Goal: Task Accomplishment & Management: Use online tool/utility

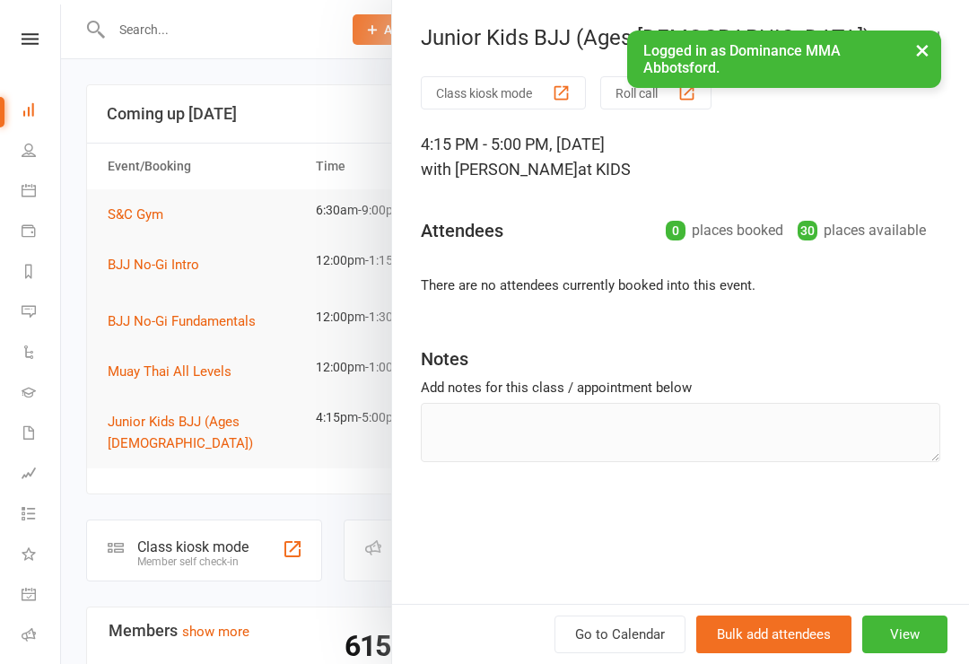
click at [191, 521] on div at bounding box center [515, 332] width 908 height 664
click at [209, 545] on div at bounding box center [515, 332] width 908 height 664
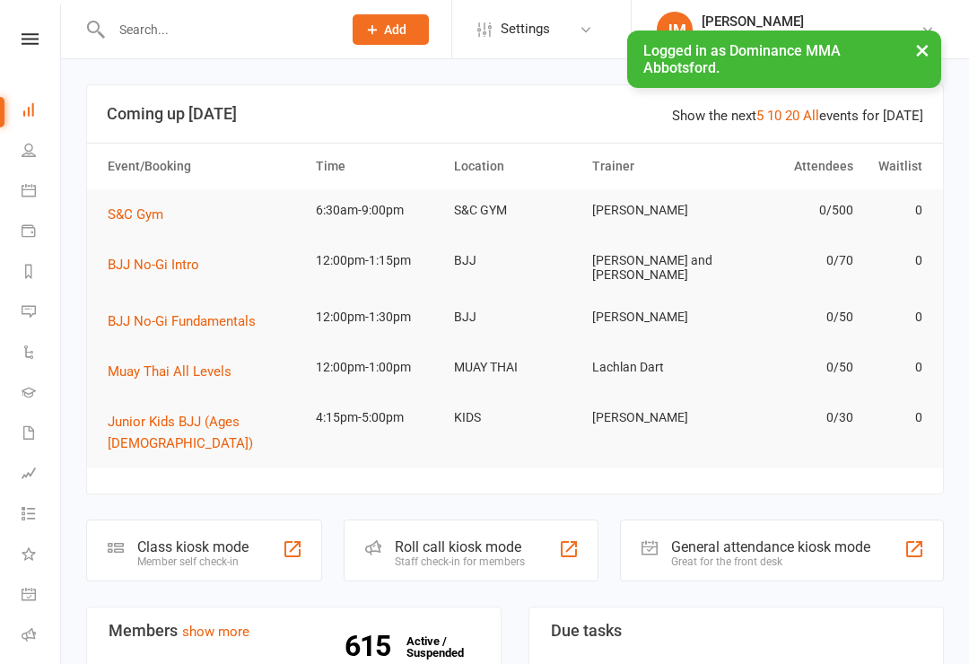
click at [217, 555] on div "Member self check-in" at bounding box center [192, 561] width 111 height 13
click at [225, 555] on div "Member self check-in" at bounding box center [192, 561] width 111 height 13
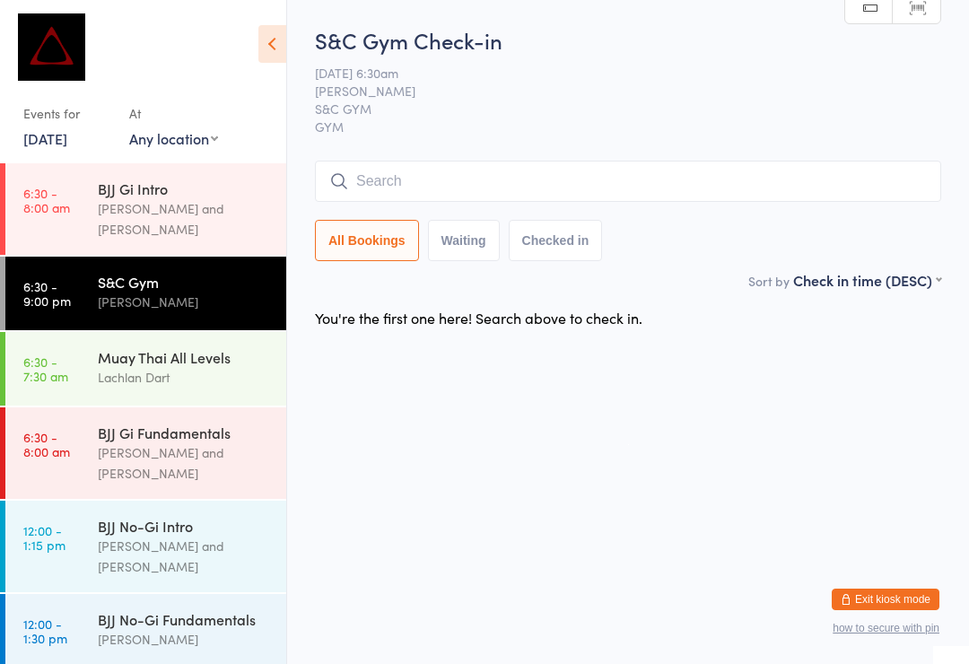
click at [926, 591] on button "Exit kiosk mode" at bounding box center [885, 599] width 108 height 22
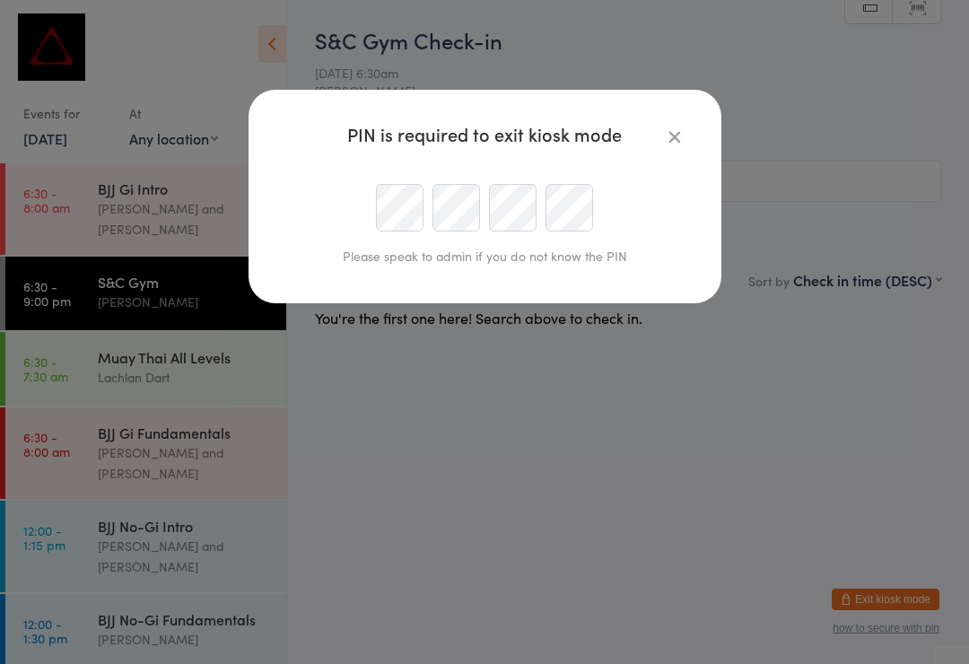
click at [912, 597] on div "PIN is required to exit kiosk mode Please speak to admin if you do not know the…" at bounding box center [484, 332] width 969 height 664
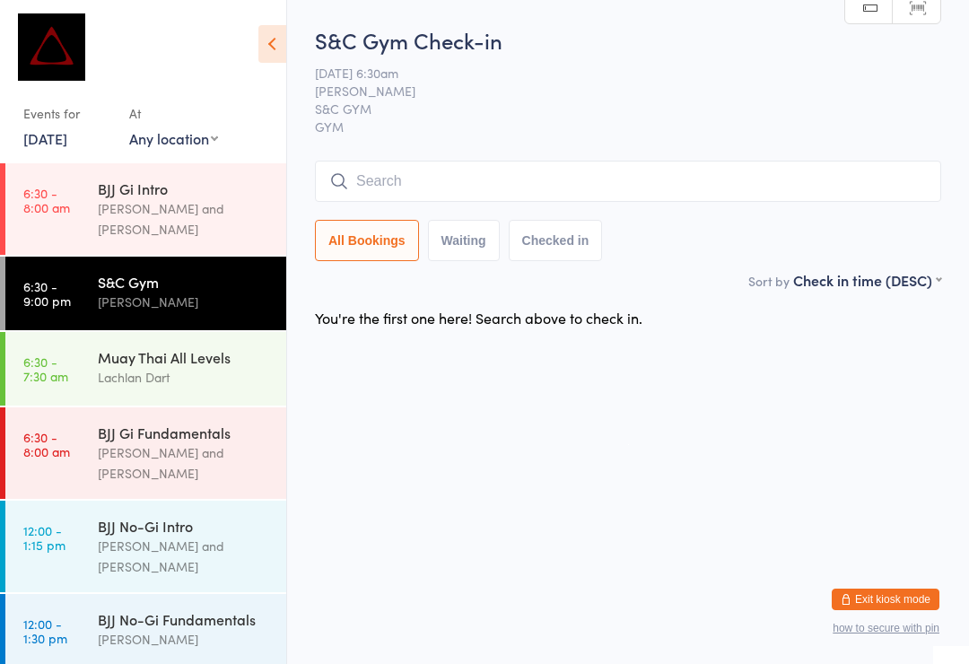
click at [399, 200] on input "search" at bounding box center [628, 181] width 626 height 41
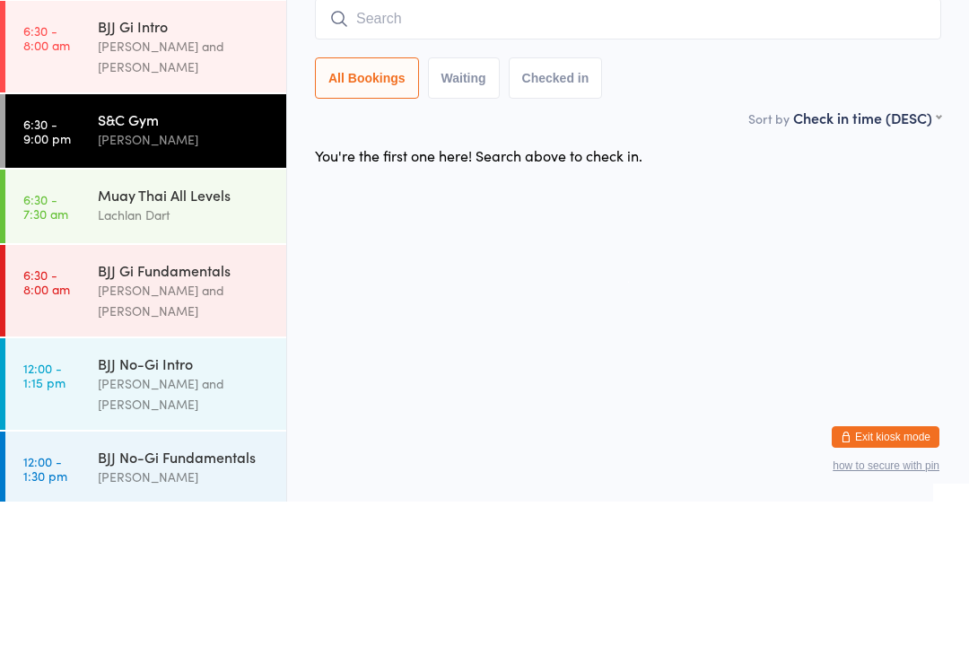
click at [926, 248] on html "You have now entered Kiosk Mode. Members will be able to check themselves in us…" at bounding box center [484, 332] width 969 height 664
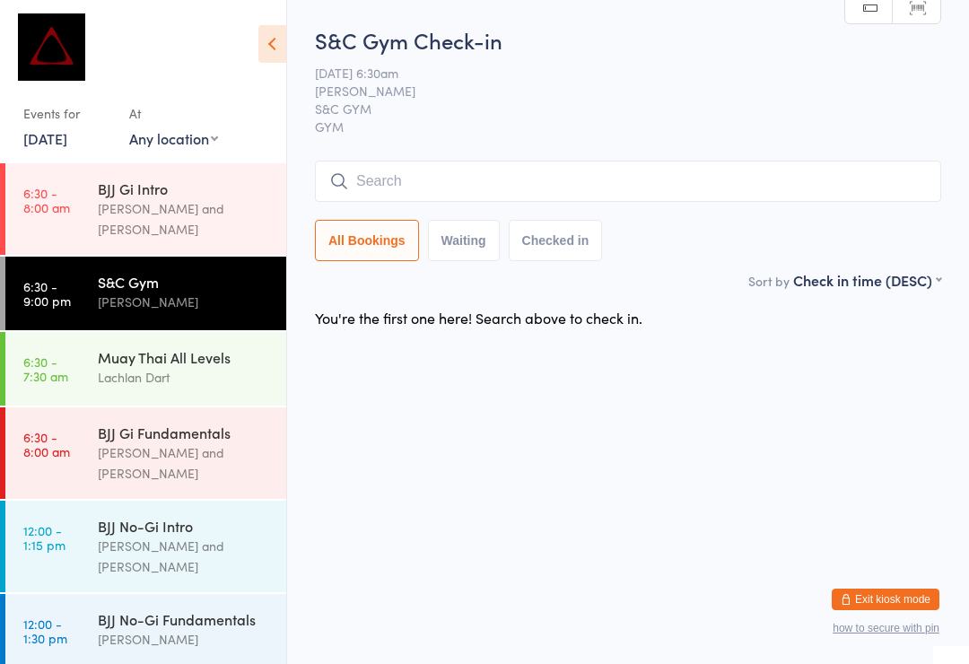
click at [899, 550] on html "You have now entered Kiosk Mode. Members will be able to check themselves in us…" at bounding box center [484, 332] width 969 height 664
click at [885, 600] on button "Exit kiosk mode" at bounding box center [885, 599] width 108 height 22
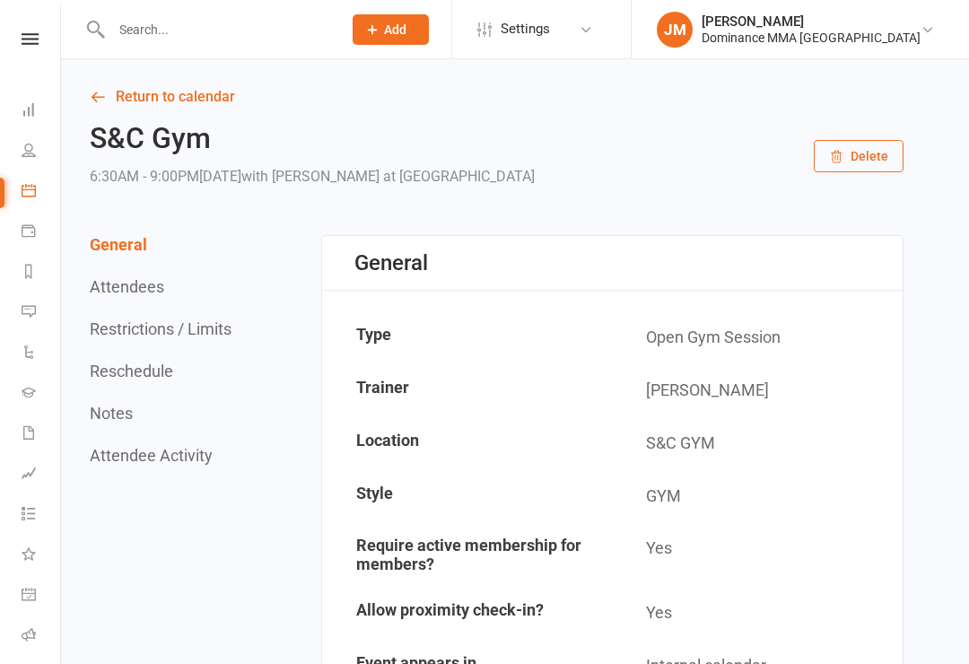
click at [306, 20] on input "text" at bounding box center [217, 29] width 223 height 25
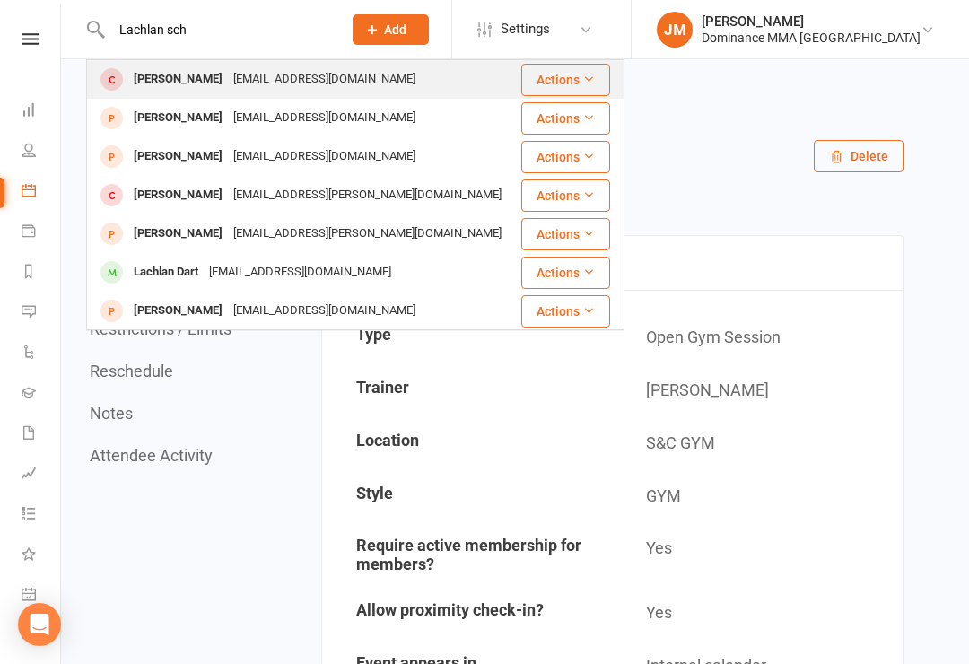
type input "Lachlan sch"
click at [346, 62] on div "[PERSON_NAME] [EMAIL_ADDRESS][DOMAIN_NAME]" at bounding box center [303, 79] width 430 height 37
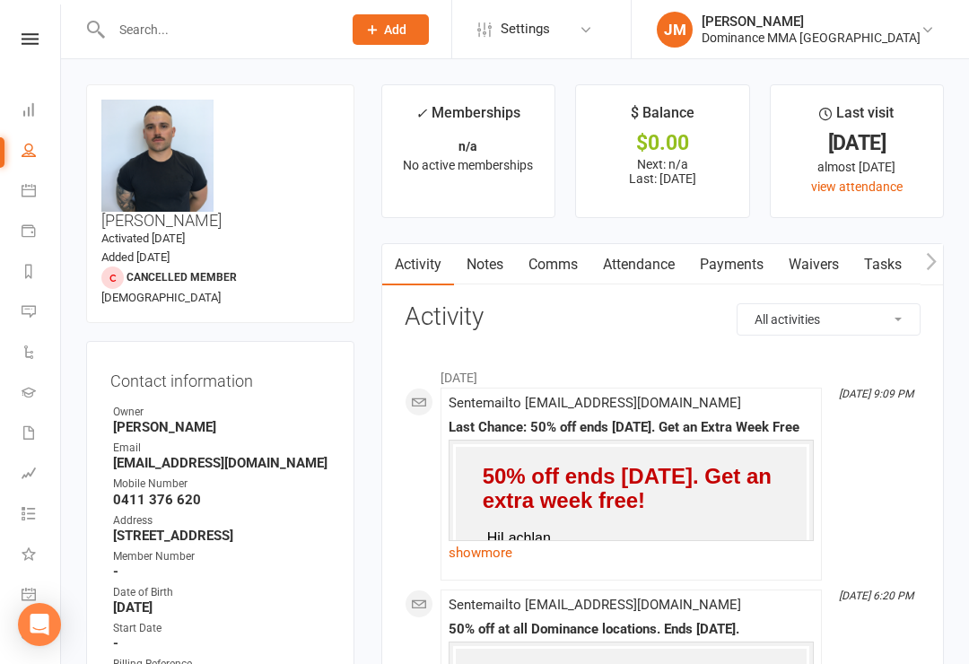
click at [809, 282] on link "Waivers" at bounding box center [813, 264] width 75 height 41
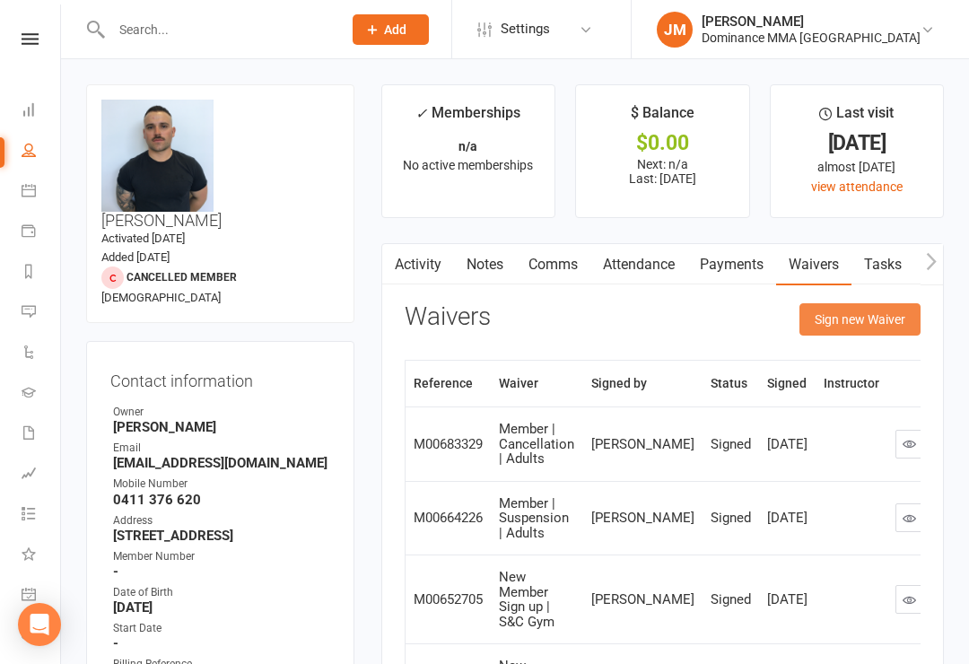
click at [816, 321] on button "Sign new Waiver" at bounding box center [859, 319] width 121 height 32
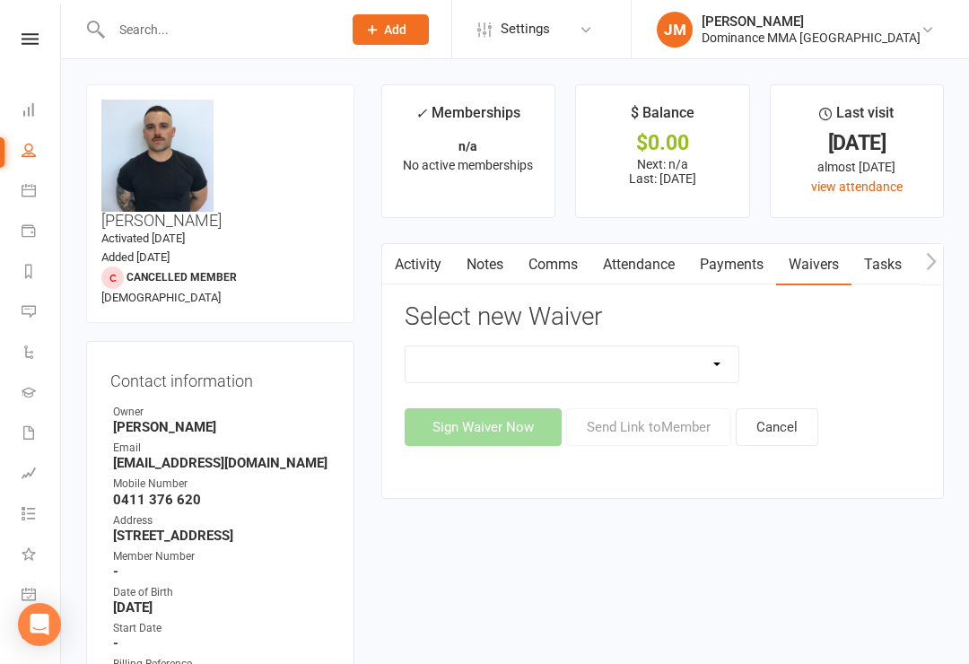
click at [683, 355] on select "Member | Cancellation | Adults Member | Injury Report Form (FOH staff use only)…" at bounding box center [572, 364] width 334 height 36
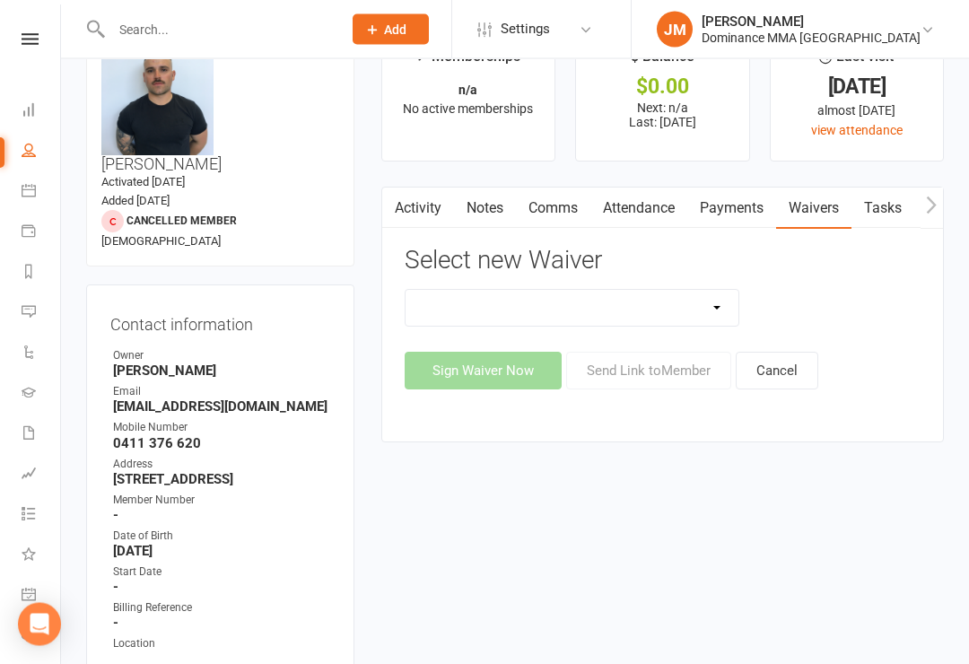
scroll to position [56, 0]
click at [669, 300] on select "Member | Cancellation | Adults Member | Injury Report Form (FOH staff use only)…" at bounding box center [572, 308] width 334 height 36
select select "603"
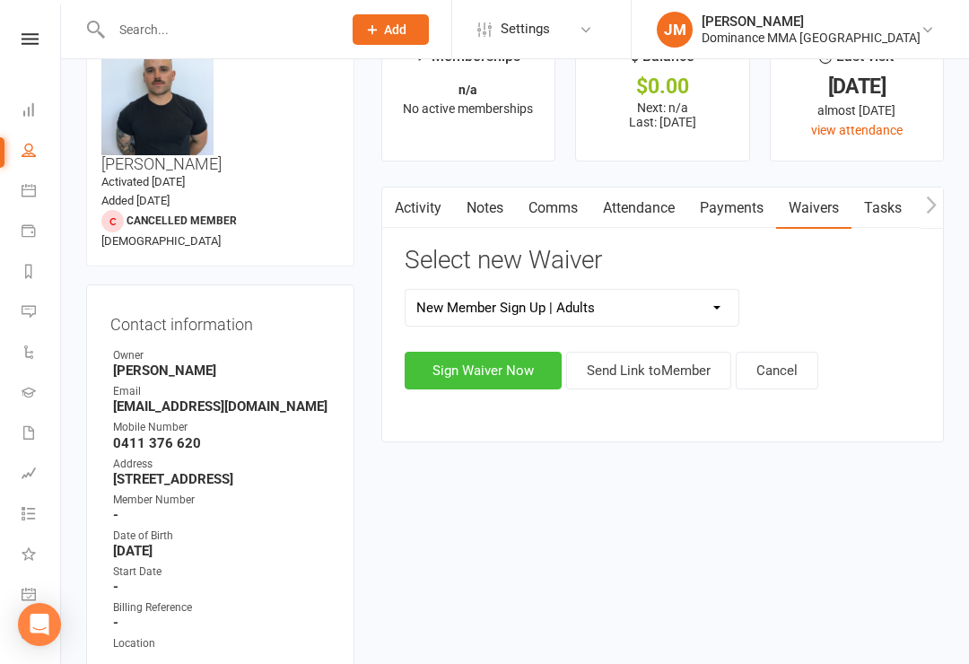
click at [483, 386] on button "Sign Waiver Now" at bounding box center [482, 371] width 157 height 38
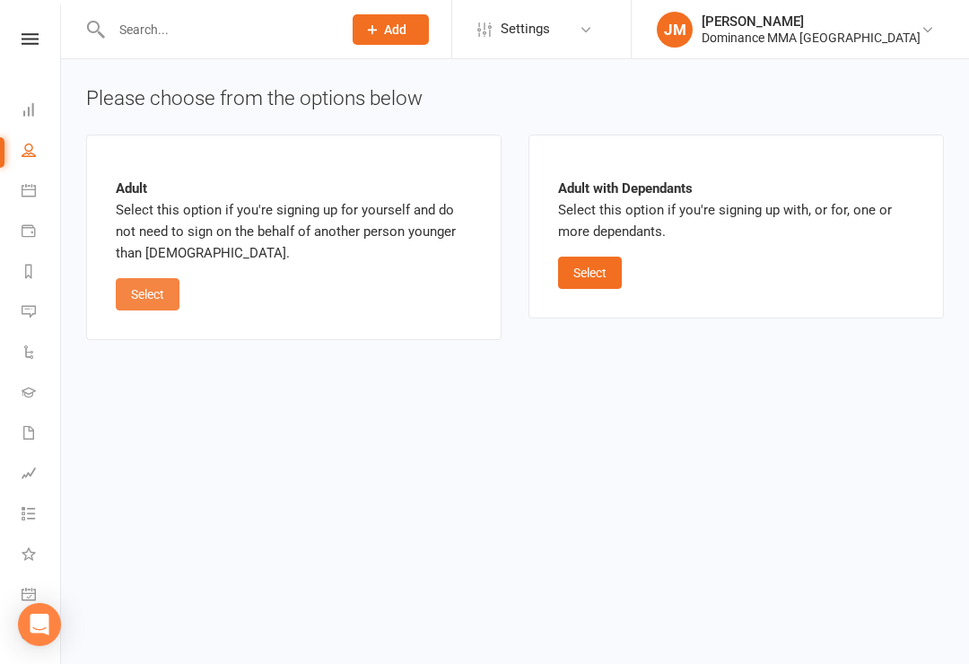
click at [151, 288] on button "Select" at bounding box center [148, 294] width 64 height 32
select select "bank_account"
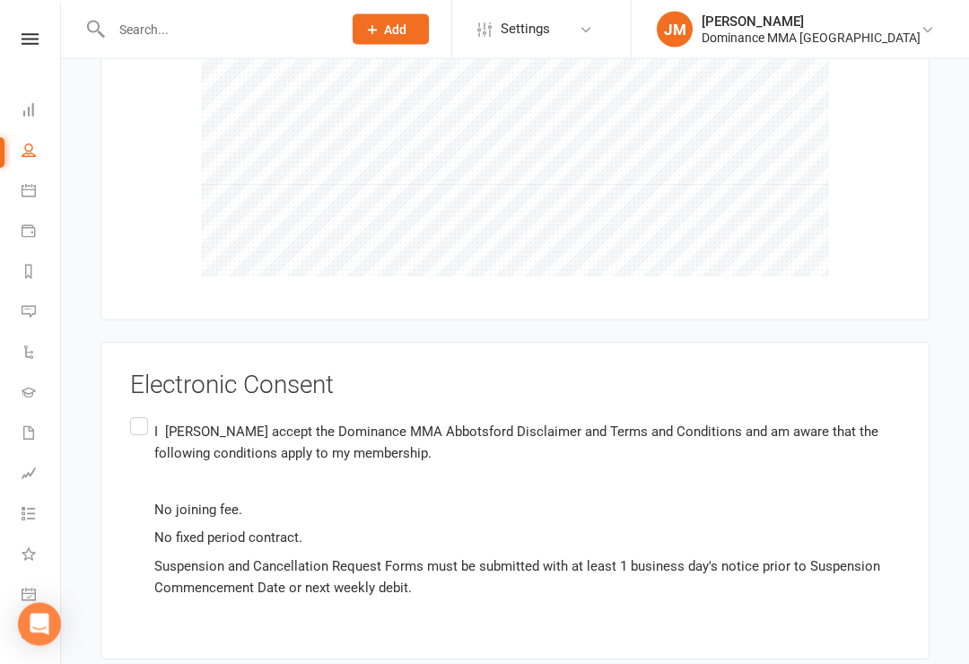
scroll to position [2537, 0]
click at [131, 413] on label "I [PERSON_NAME] accept the Dominance MMA Abbotsford Disclaimer and Terms and Co…" at bounding box center [514, 508] width 769 height 191
click at [131, 413] on input "I [PERSON_NAME] accept the Dominance MMA Abbotsford Disclaimer and Terms and Co…" at bounding box center [136, 413] width 12 height 0
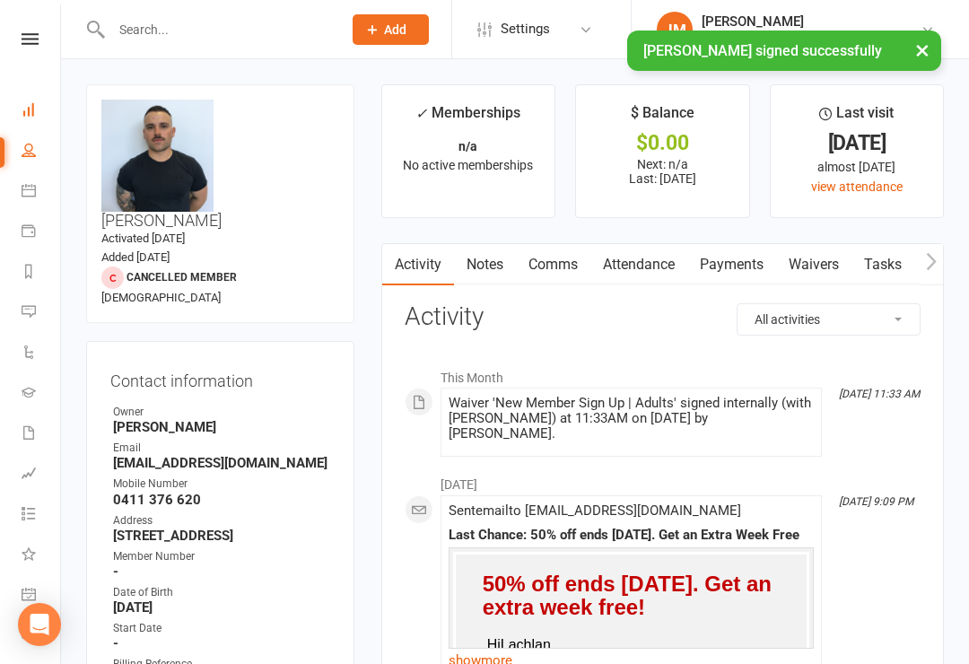
click at [31, 125] on link "Dashboard" at bounding box center [42, 111] width 40 height 40
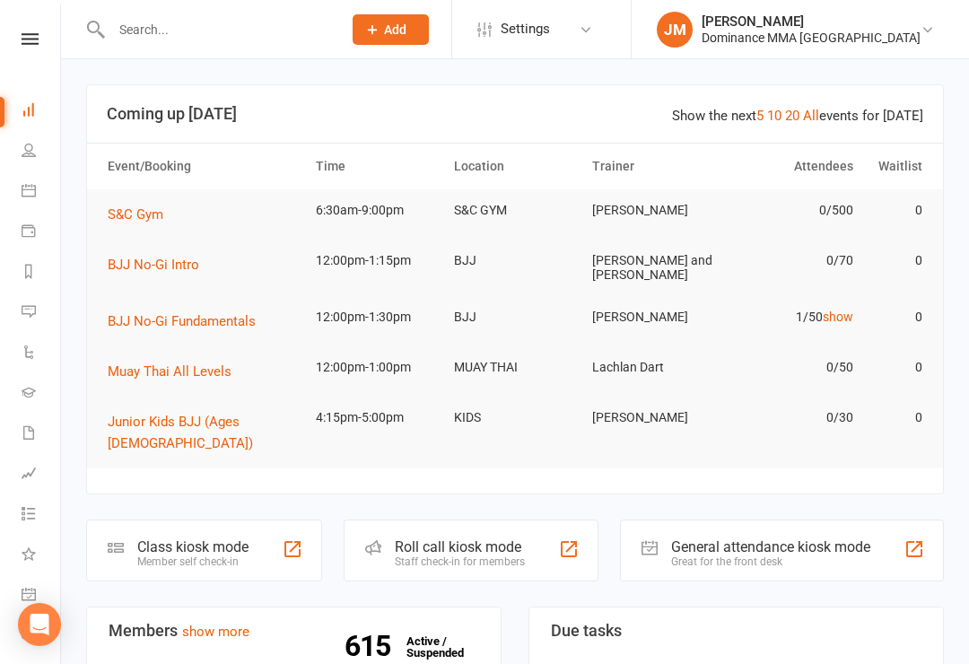
click at [156, 538] on div "Class kiosk mode" at bounding box center [192, 546] width 111 height 17
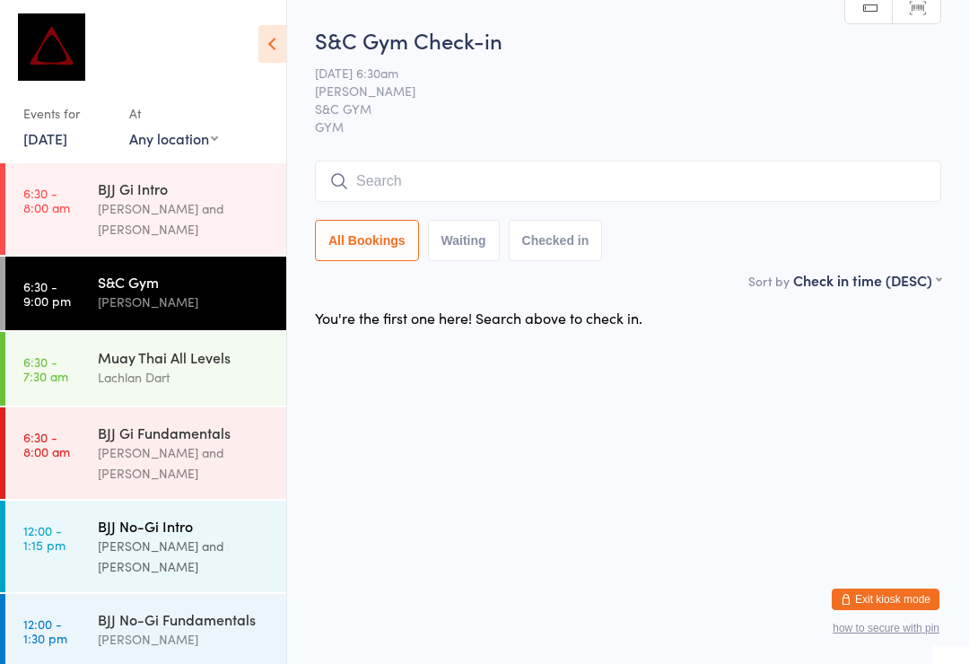
click at [205, 535] on div "[PERSON_NAME] and [PERSON_NAME]" at bounding box center [184, 555] width 173 height 41
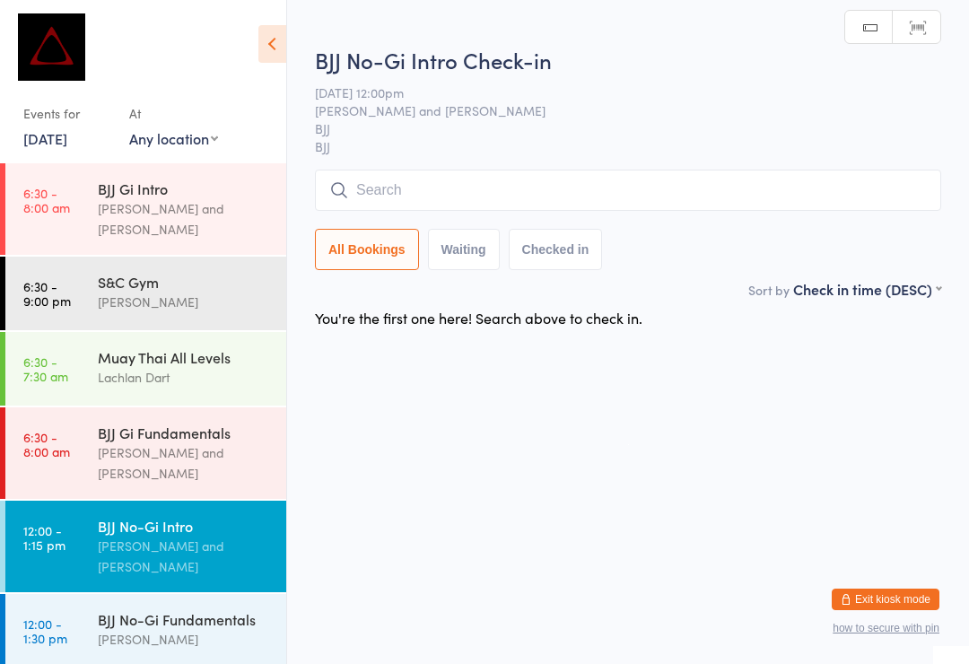
click at [809, 192] on input "search" at bounding box center [628, 189] width 626 height 41
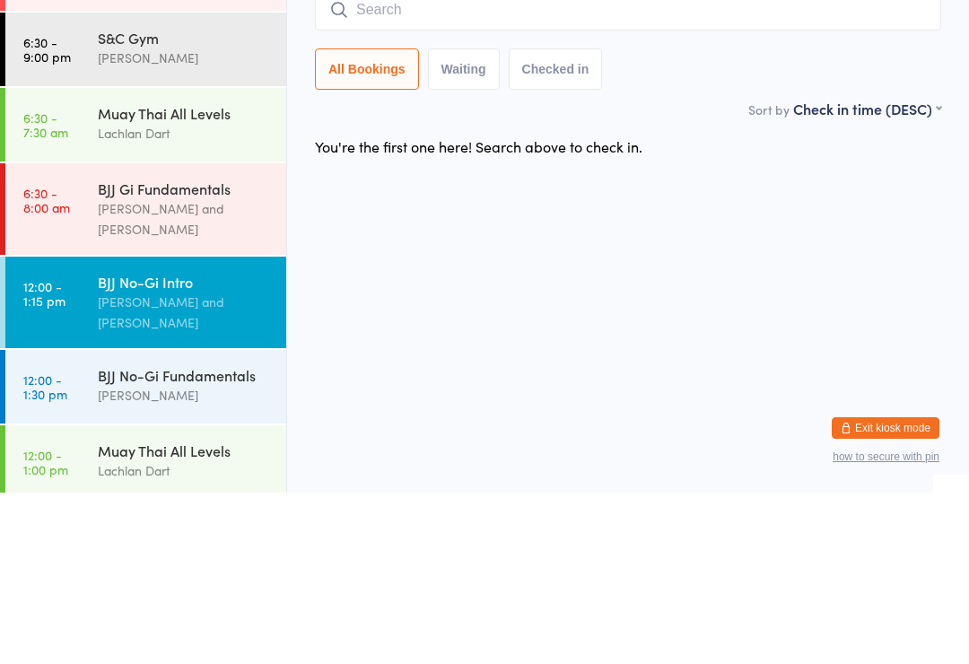
scroll to position [76, 0]
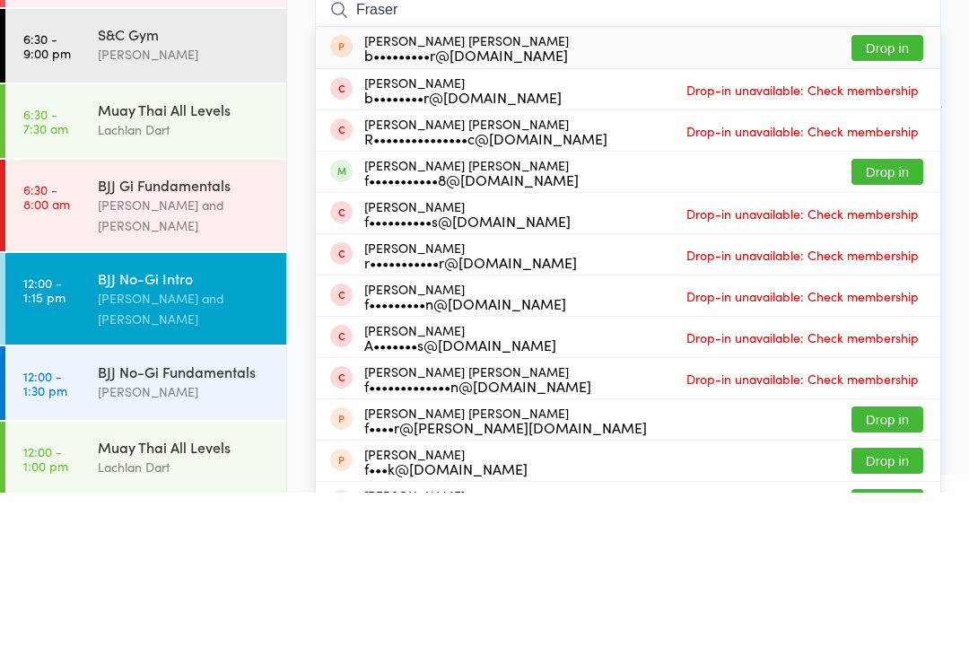
type input "Fraser"
click at [894, 330] on button "Drop in" at bounding box center [887, 343] width 72 height 26
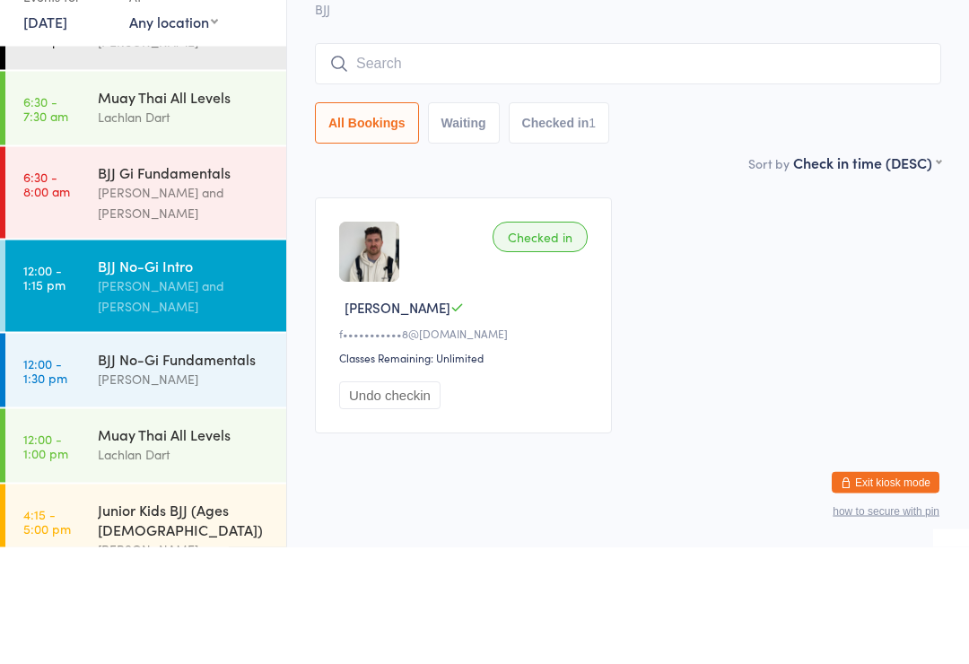
scroll to position [121, 0]
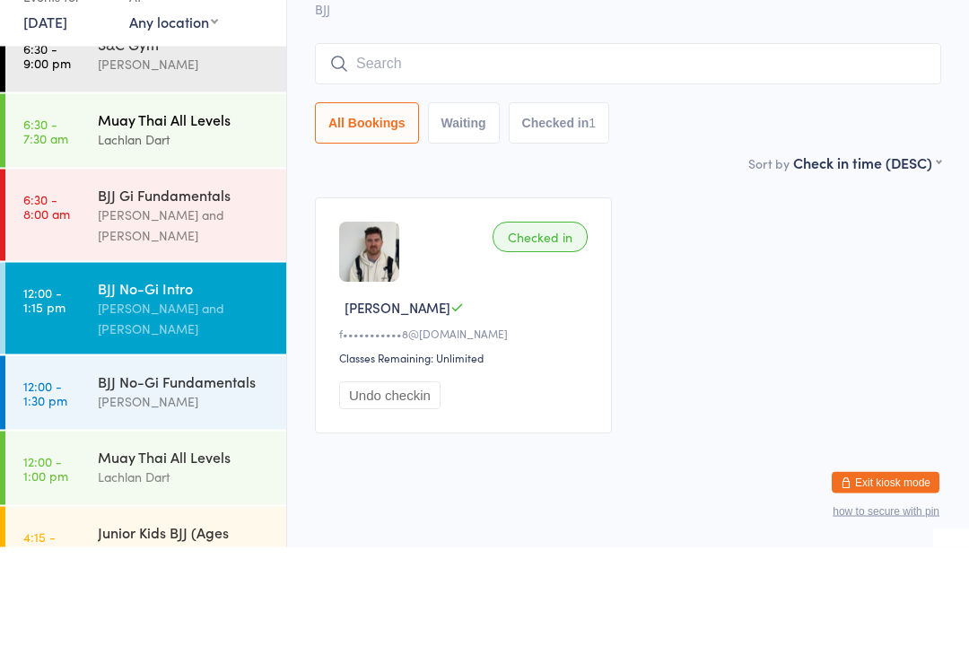
click at [148, 246] on div "Lachlan Dart" at bounding box center [184, 256] width 173 height 21
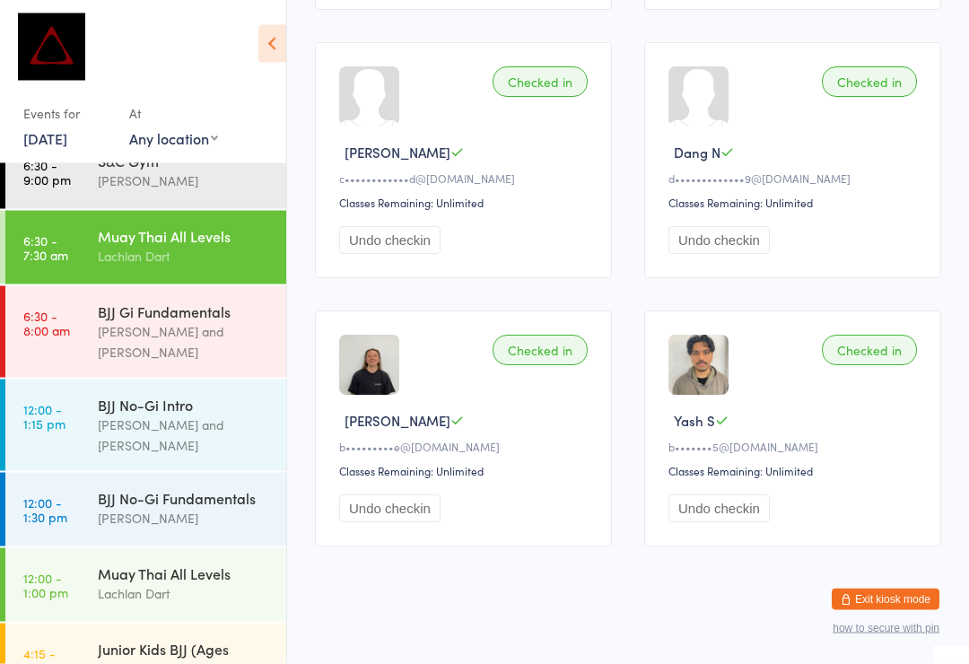
scroll to position [827, 0]
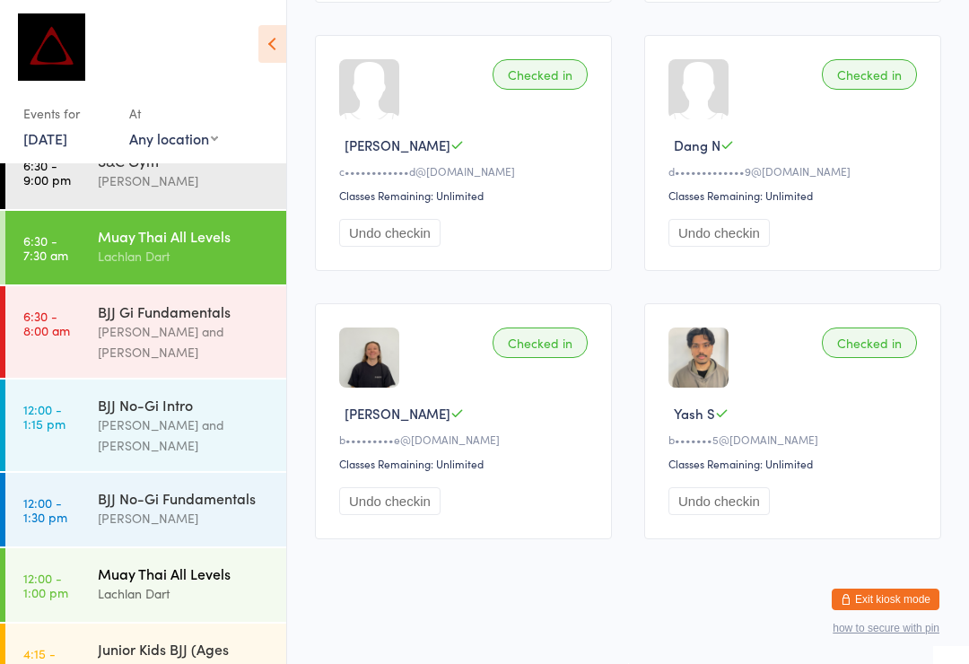
click at [204, 563] on div "Muay Thai All Levels" at bounding box center [184, 573] width 173 height 20
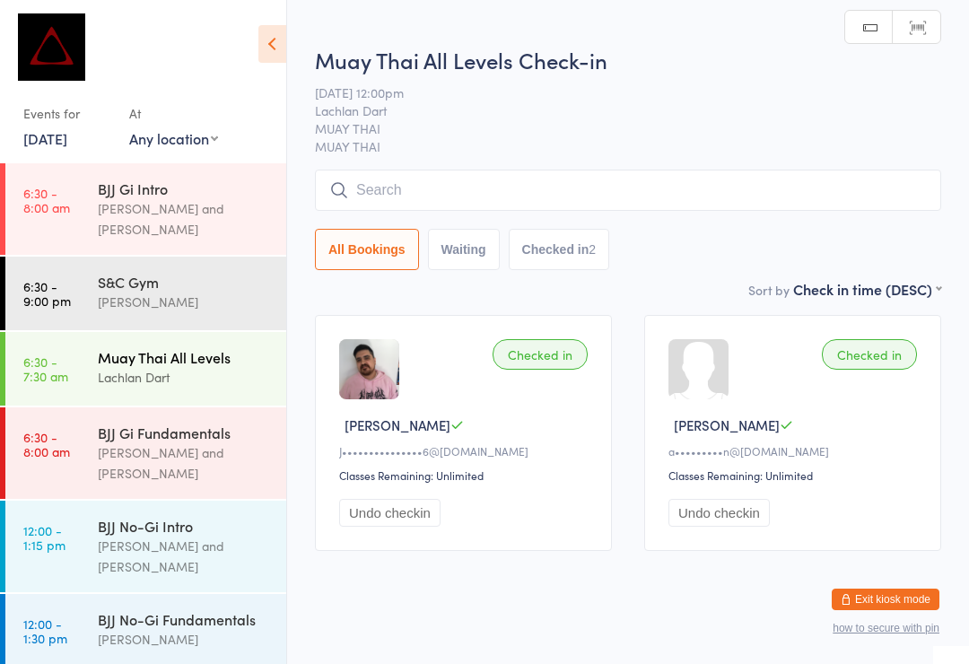
click at [228, 367] on div "Lachlan Dart" at bounding box center [184, 377] width 173 height 21
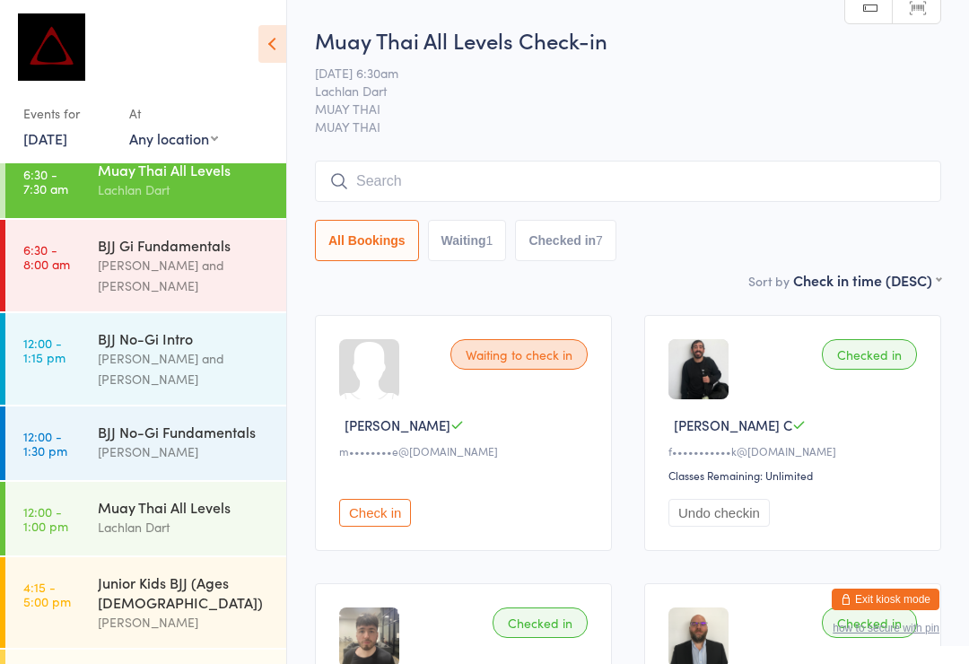
scroll to position [192, 0]
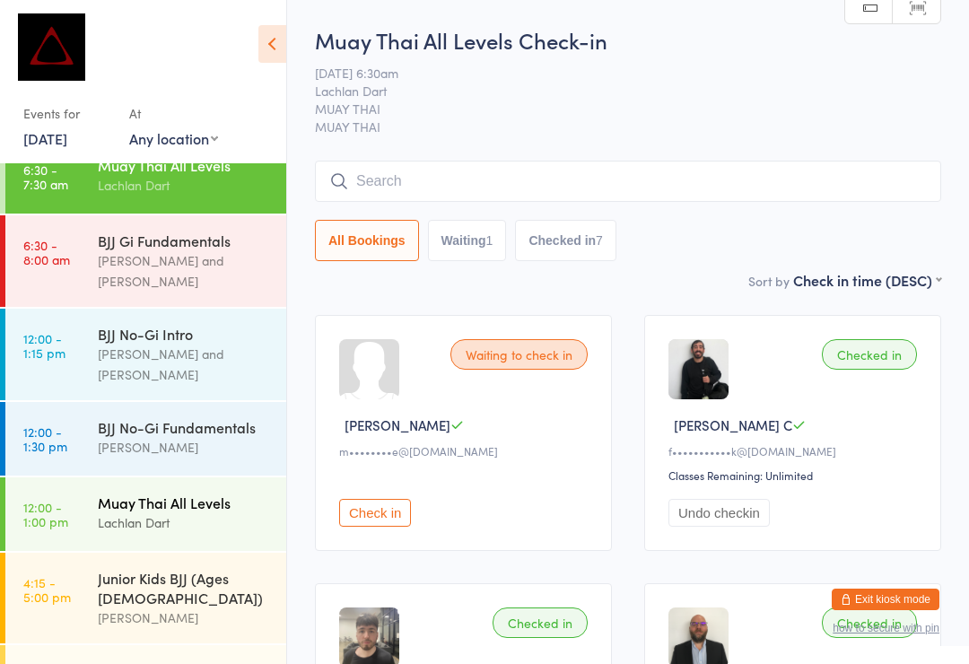
click at [117, 512] on div "Lachlan Dart" at bounding box center [184, 522] width 173 height 21
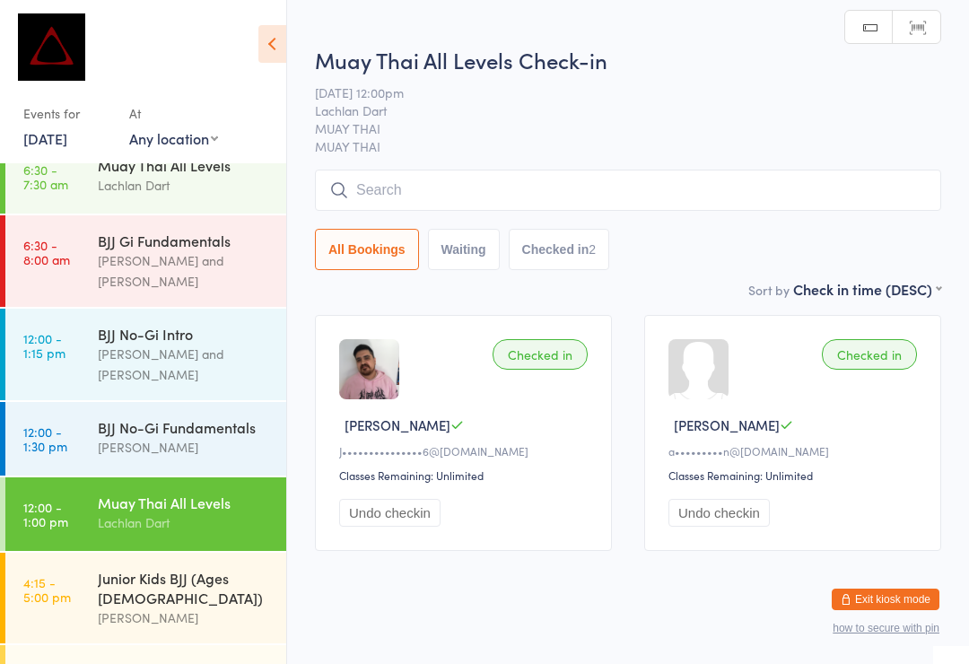
click at [371, 184] on input "search" at bounding box center [628, 189] width 626 height 41
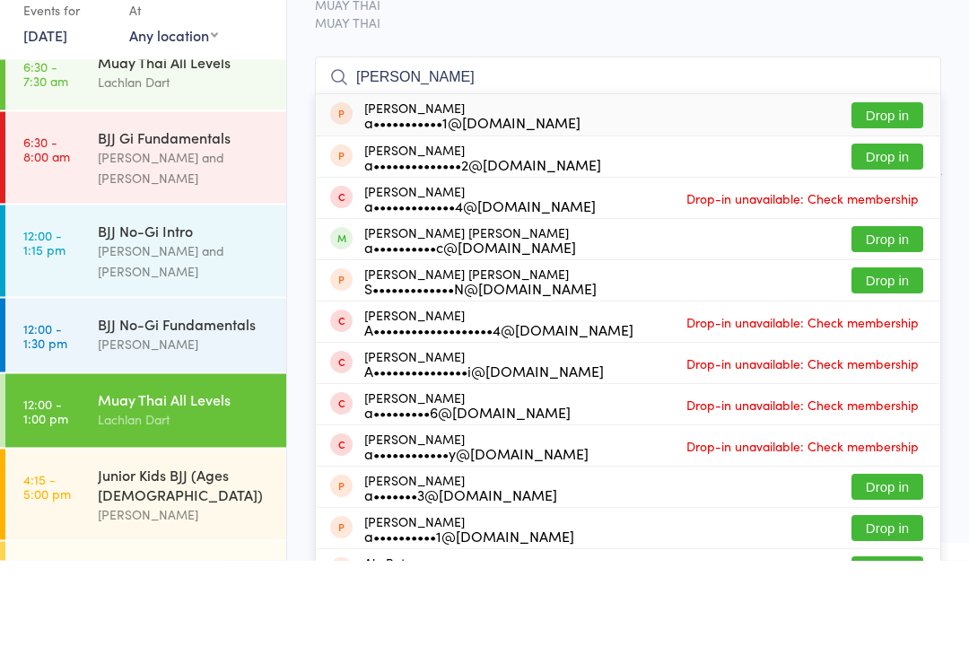
type input "Alejandro"
click at [871, 330] on button "Drop in" at bounding box center [887, 343] width 72 height 26
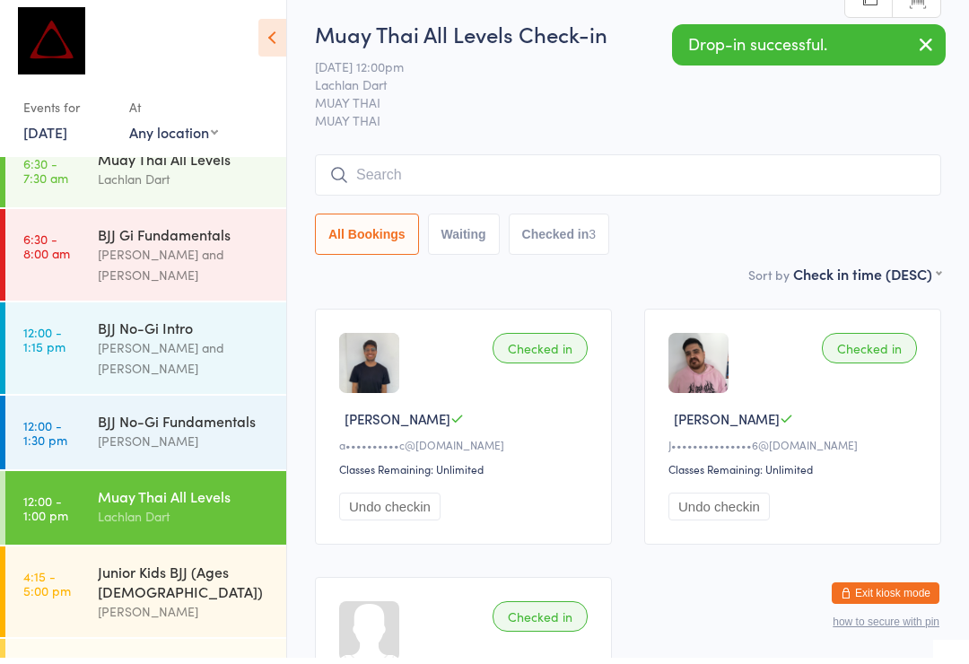
click at [488, 104] on span "MUAY THAI" at bounding box center [614, 109] width 598 height 18
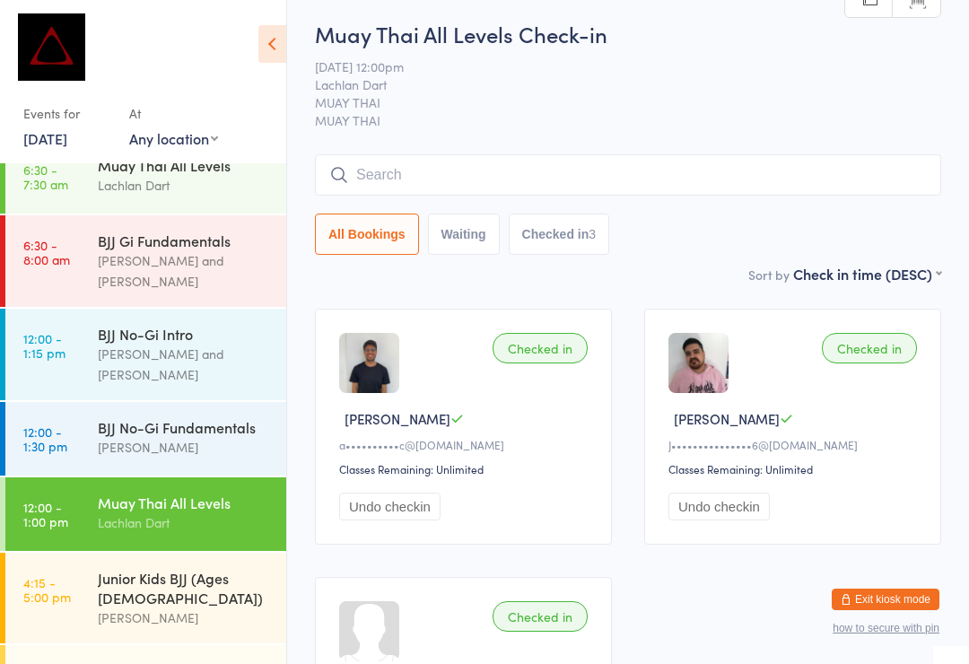
click at [622, 194] on input "search" at bounding box center [628, 174] width 626 height 41
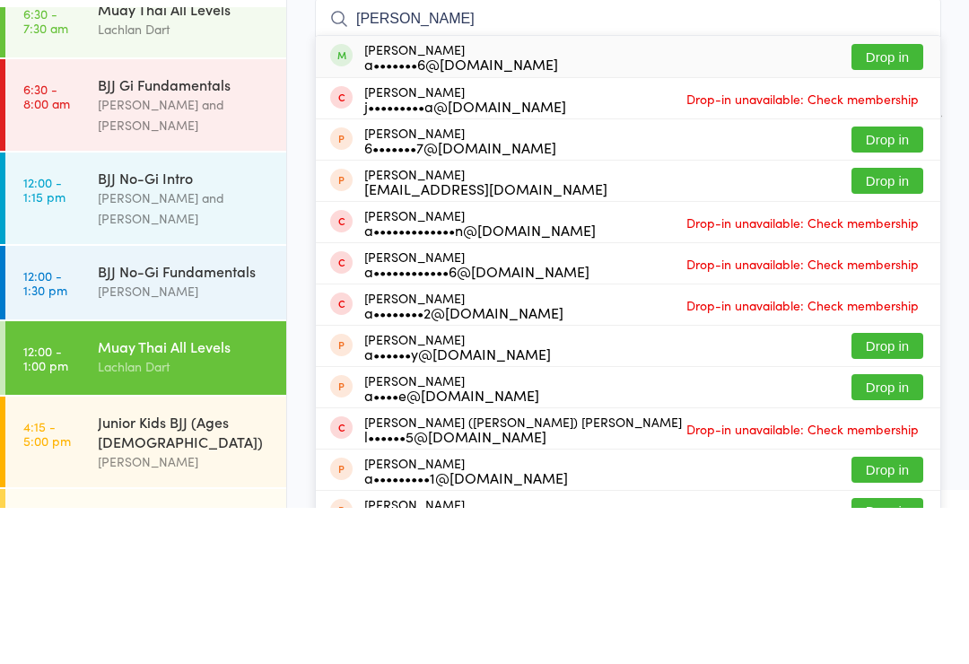
type input "Alex john"
click at [893, 200] on button "Drop in" at bounding box center [887, 213] width 72 height 26
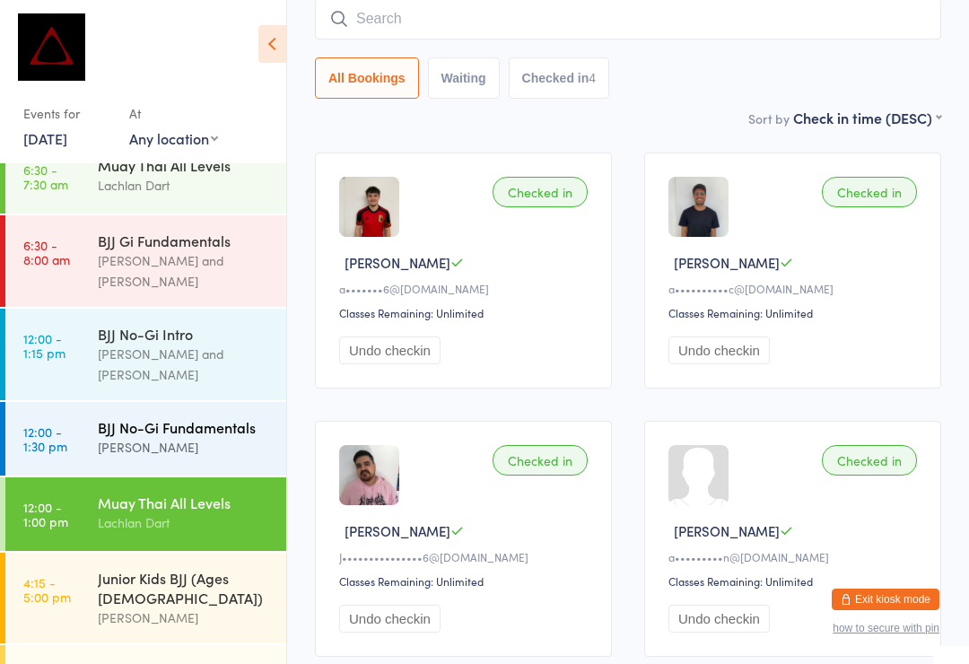
click at [258, 437] on div "[PERSON_NAME]" at bounding box center [184, 447] width 173 height 21
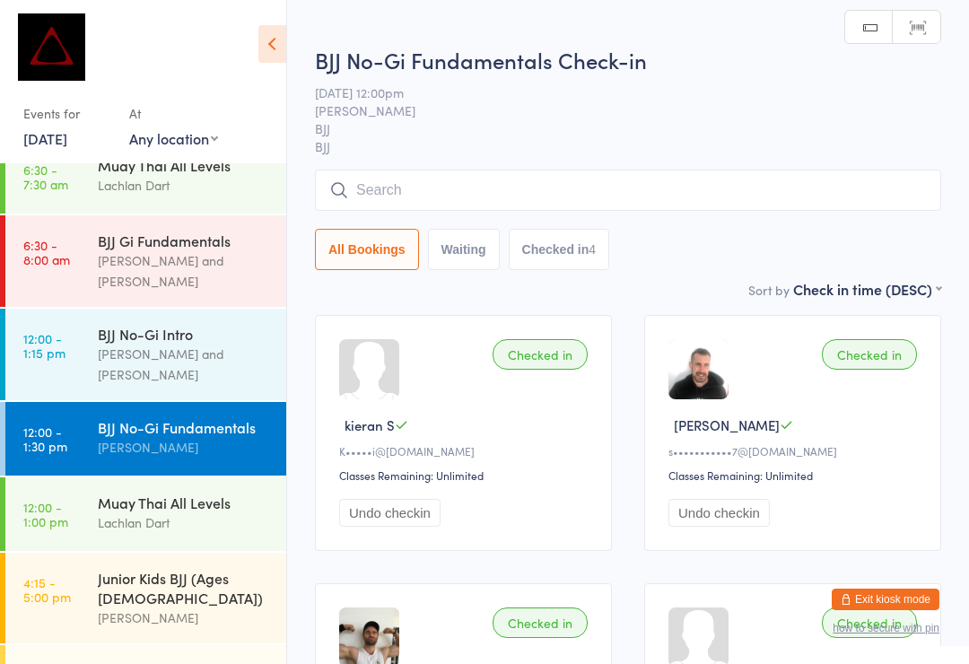
click at [586, 192] on input "search" at bounding box center [628, 189] width 626 height 41
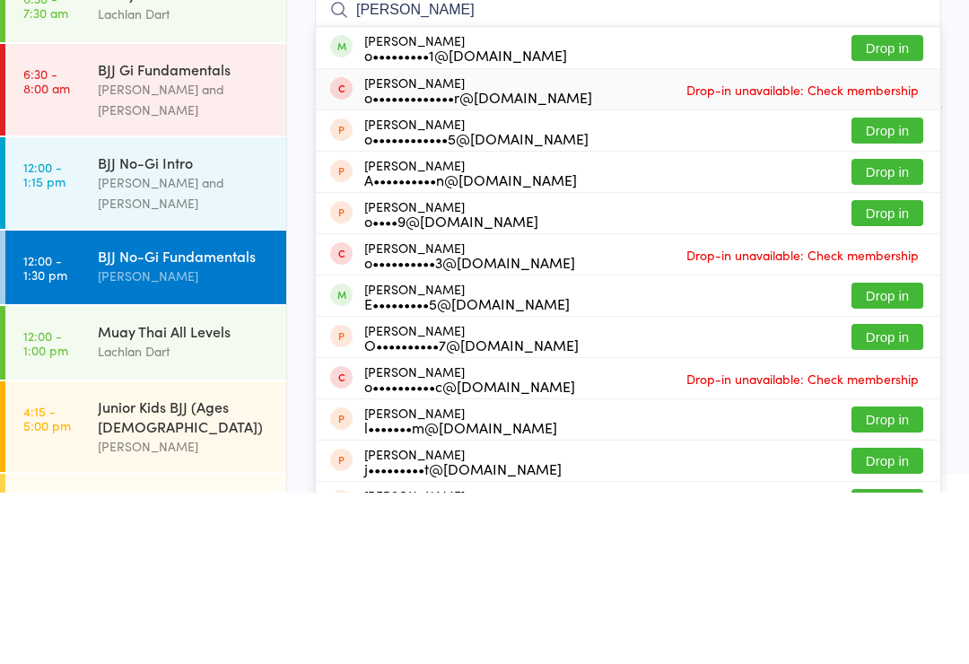
type input "Oliver steinb"
click at [885, 240] on div "Oliver Stoner o•••••••••••••r@gmail.com Drop-in unavailable: Check membership" at bounding box center [628, 260] width 624 height 40
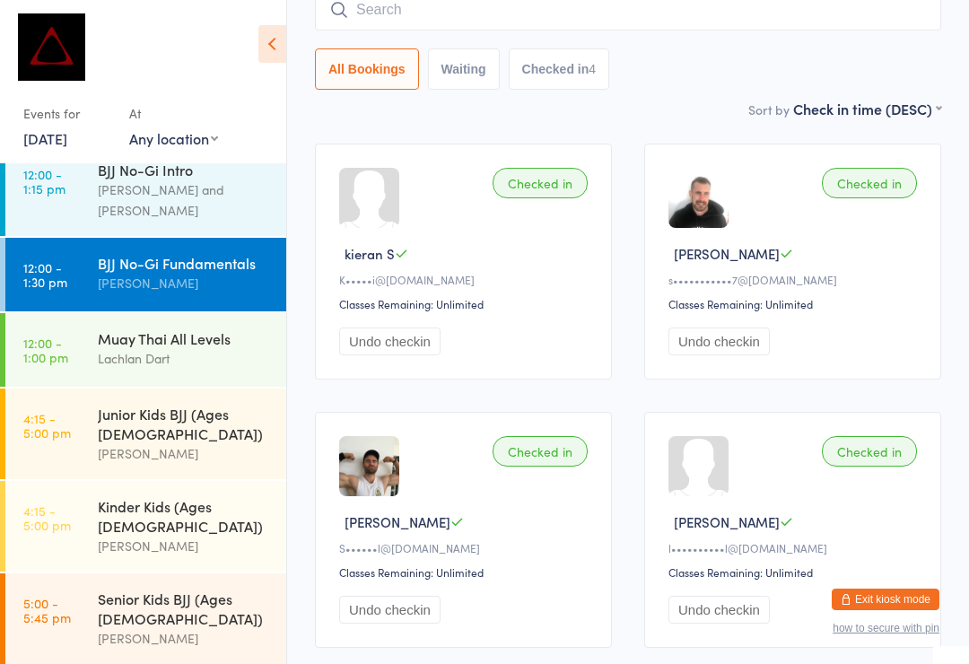
scroll to position [358, 0]
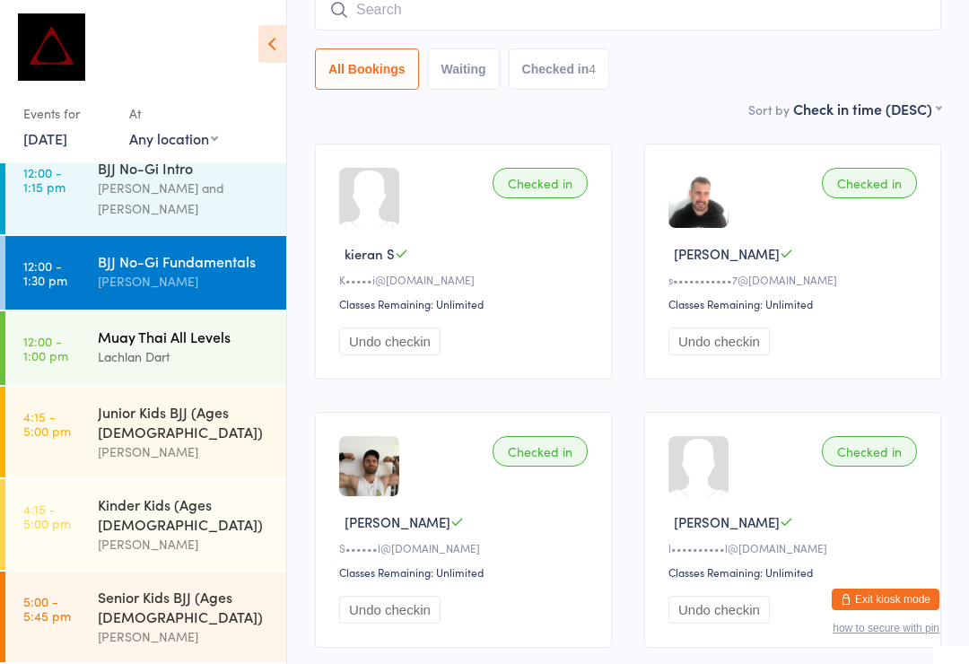
click at [234, 326] on div "Muay Thai All Levels" at bounding box center [184, 336] width 173 height 20
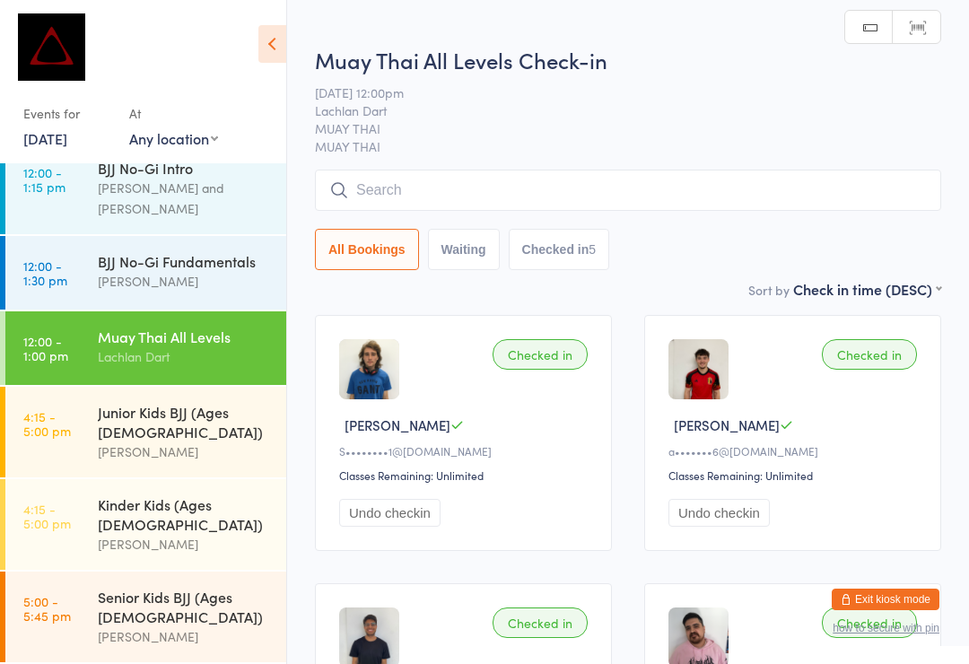
click at [492, 176] on input "search" at bounding box center [628, 189] width 626 height 41
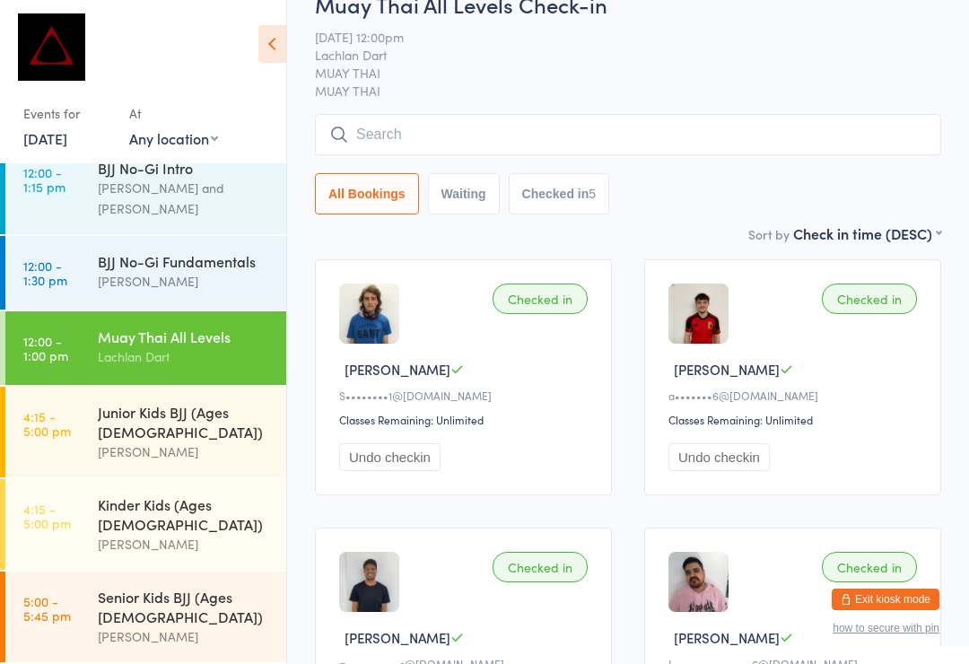
scroll to position [171, 0]
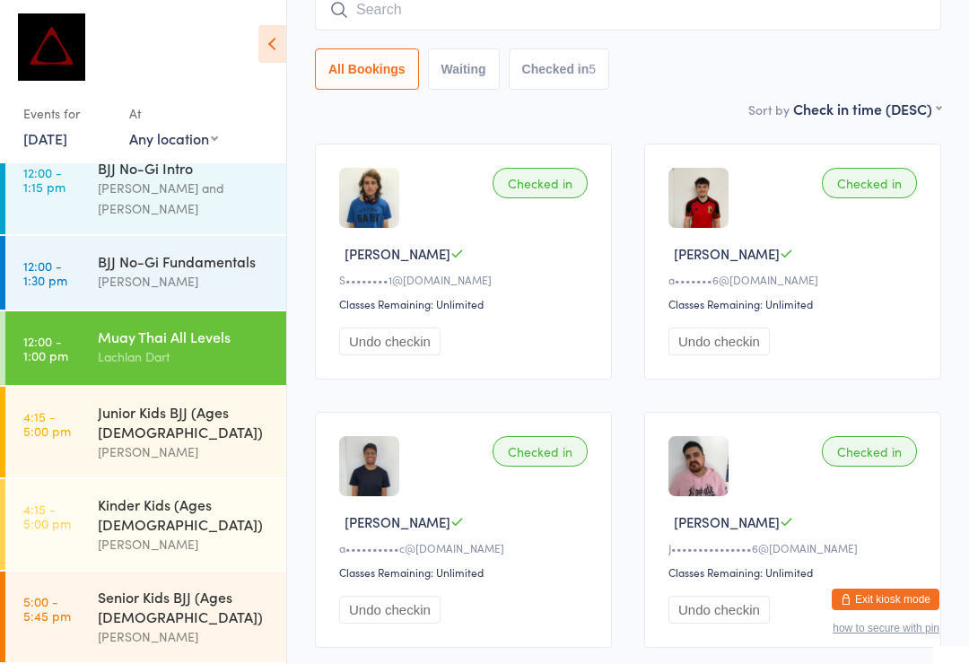
click at [810, 16] on input "search" at bounding box center [628, 9] width 626 height 41
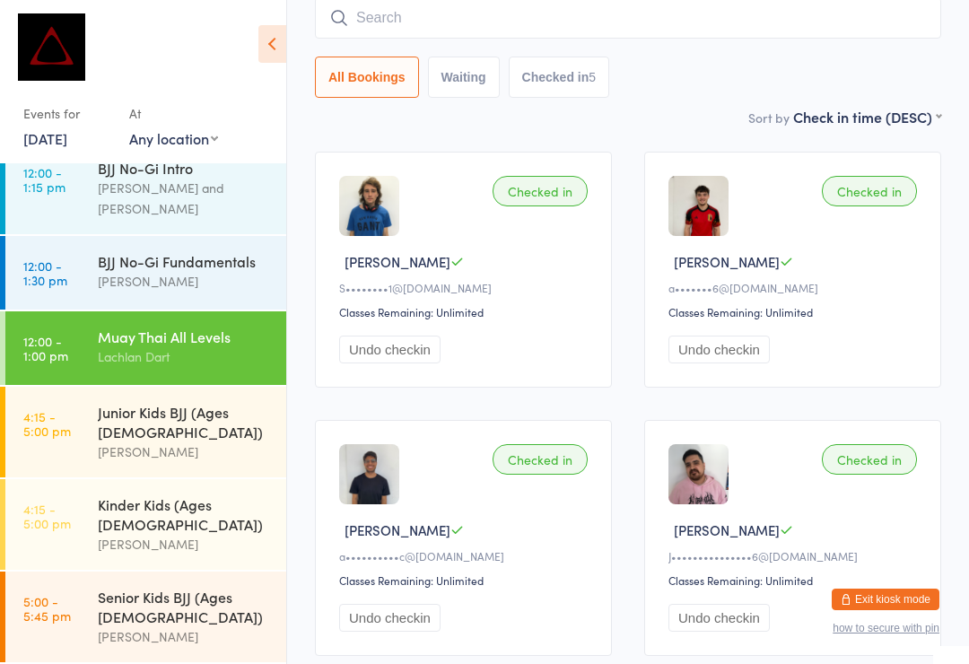
scroll to position [162, 0]
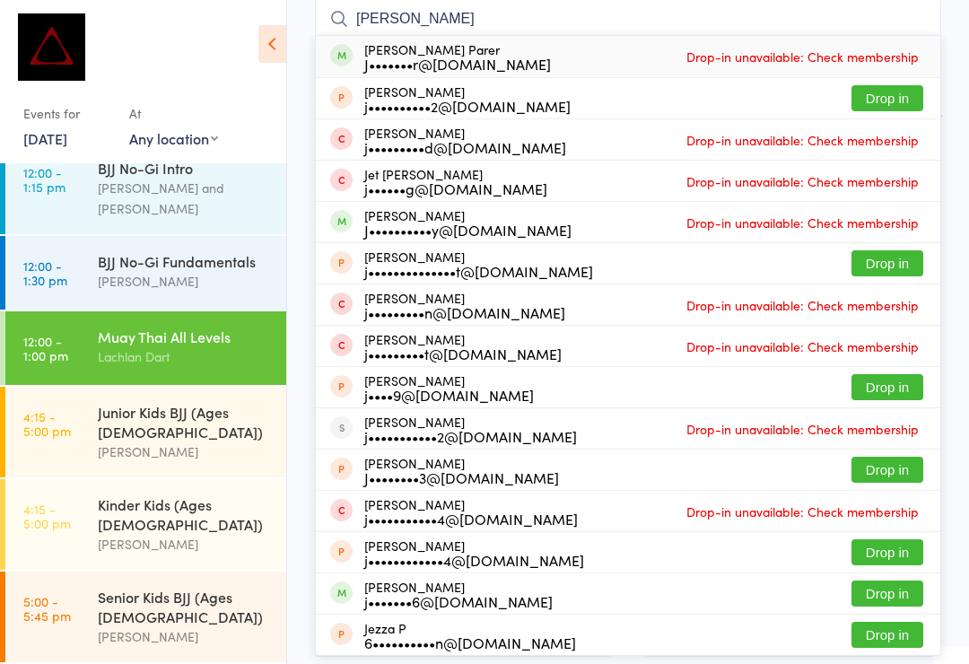
type input "Jett"
click at [916, 57] on span "Drop-in unavailable: Check membership" at bounding box center [802, 56] width 241 height 27
